Goal: Information Seeking & Learning: Find specific page/section

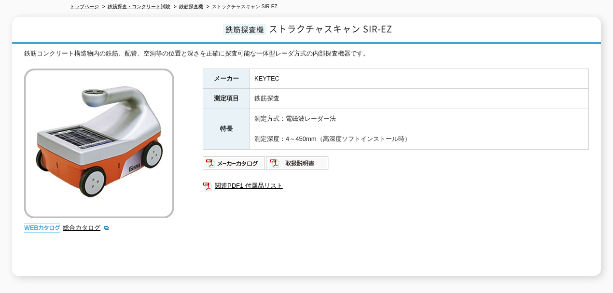
scroll to position [32, 0]
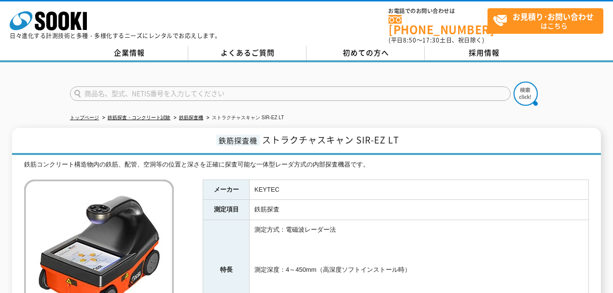
click at [135, 87] on input "text" at bounding box center [290, 93] width 440 height 14
type input "鉄筋探査器"
click at [513, 82] on button at bounding box center [525, 94] width 24 height 24
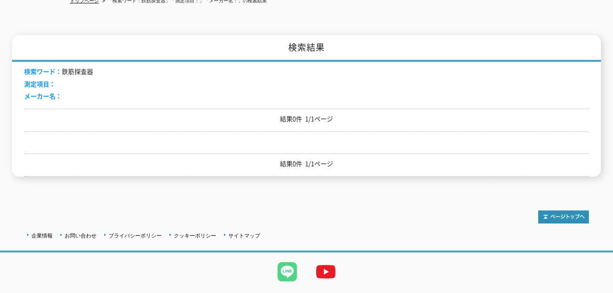
scroll to position [135, 0]
